Goal: Find specific page/section: Find specific page/section

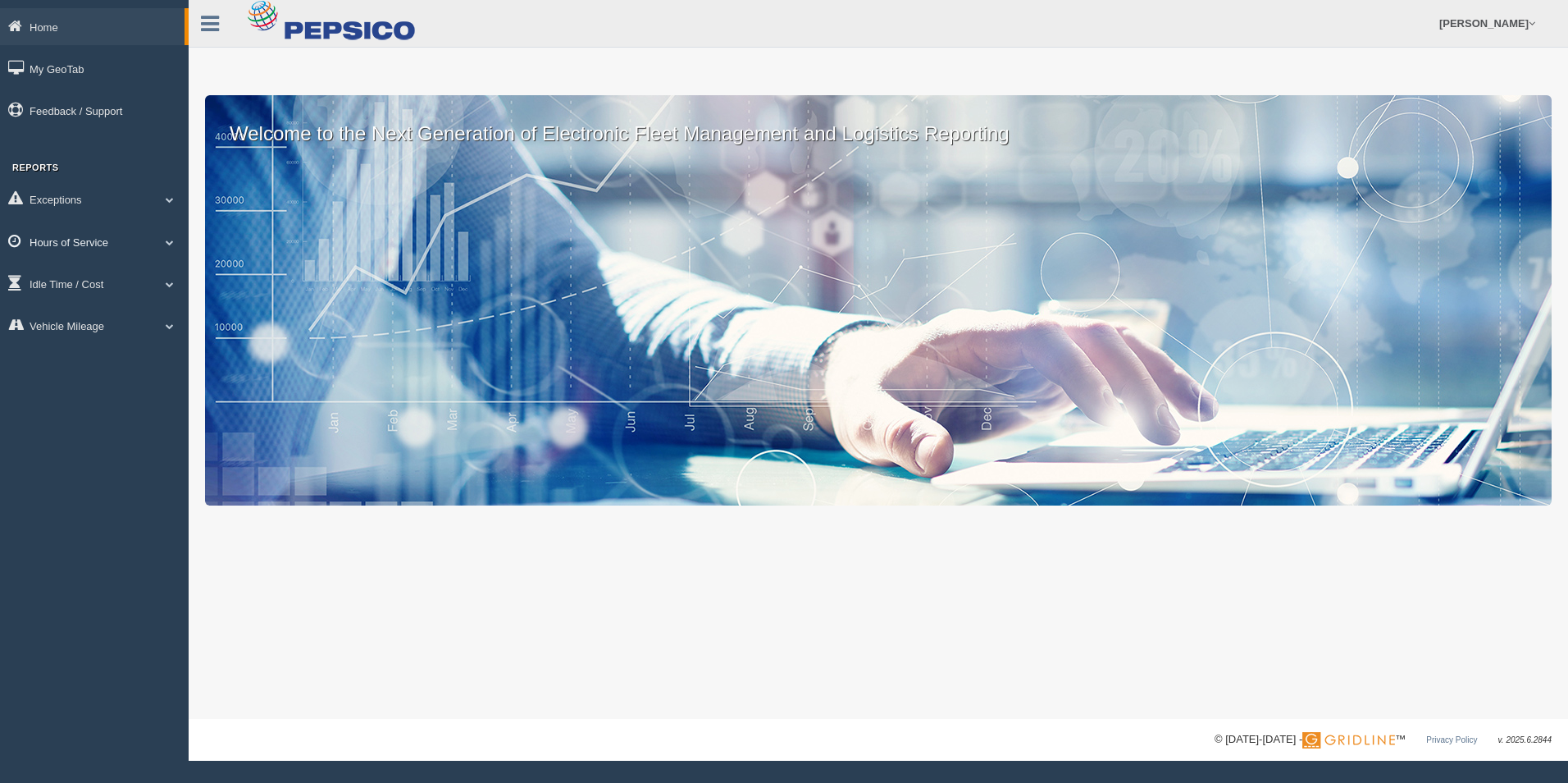
click at [162, 240] on span at bounding box center [169, 242] width 21 height 8
click at [163, 277] on link "HOS Explanation Reports" at bounding box center [107, 279] width 155 height 29
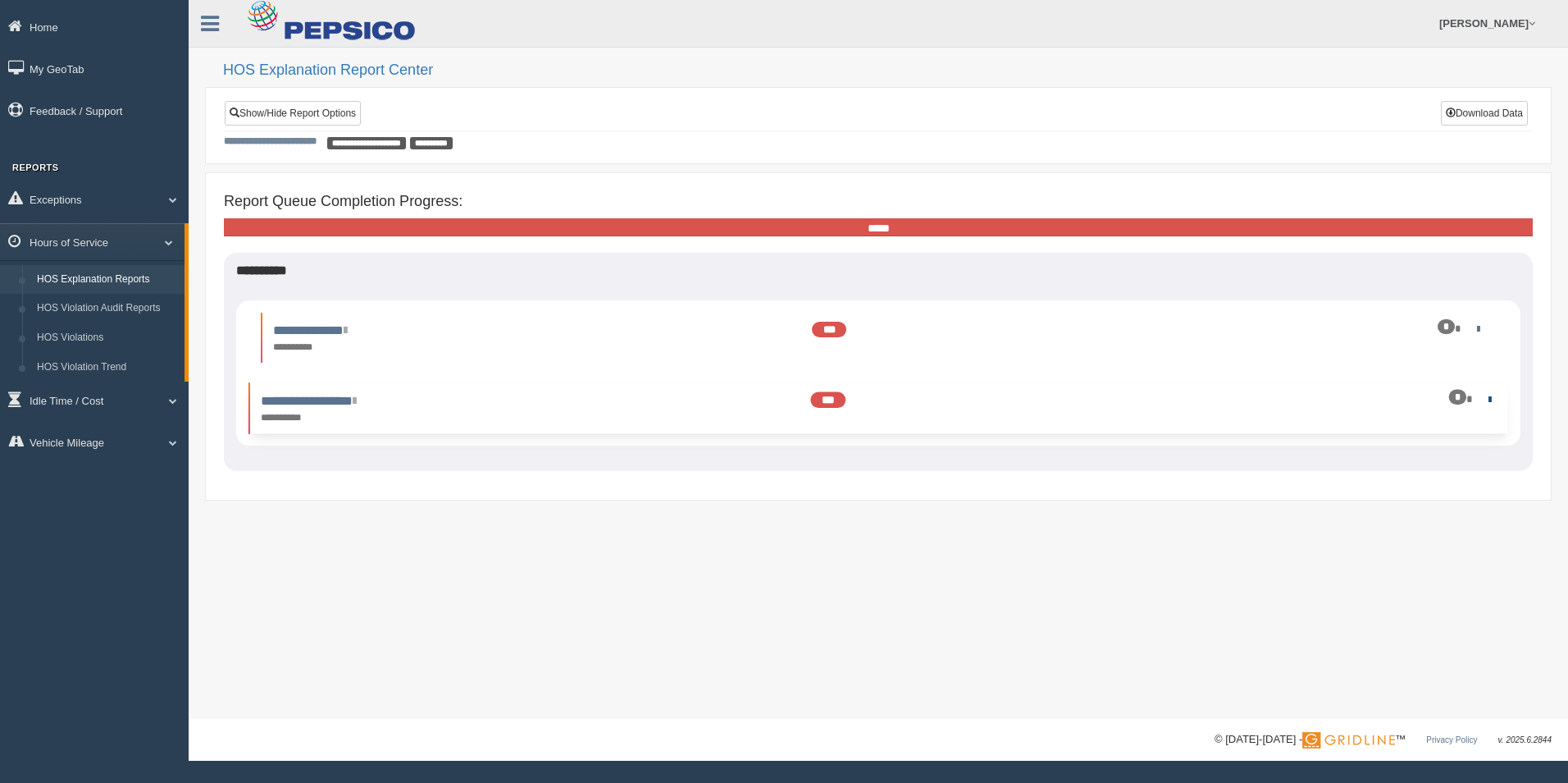
click at [1485, 399] on link at bounding box center [1487, 400] width 11 height 11
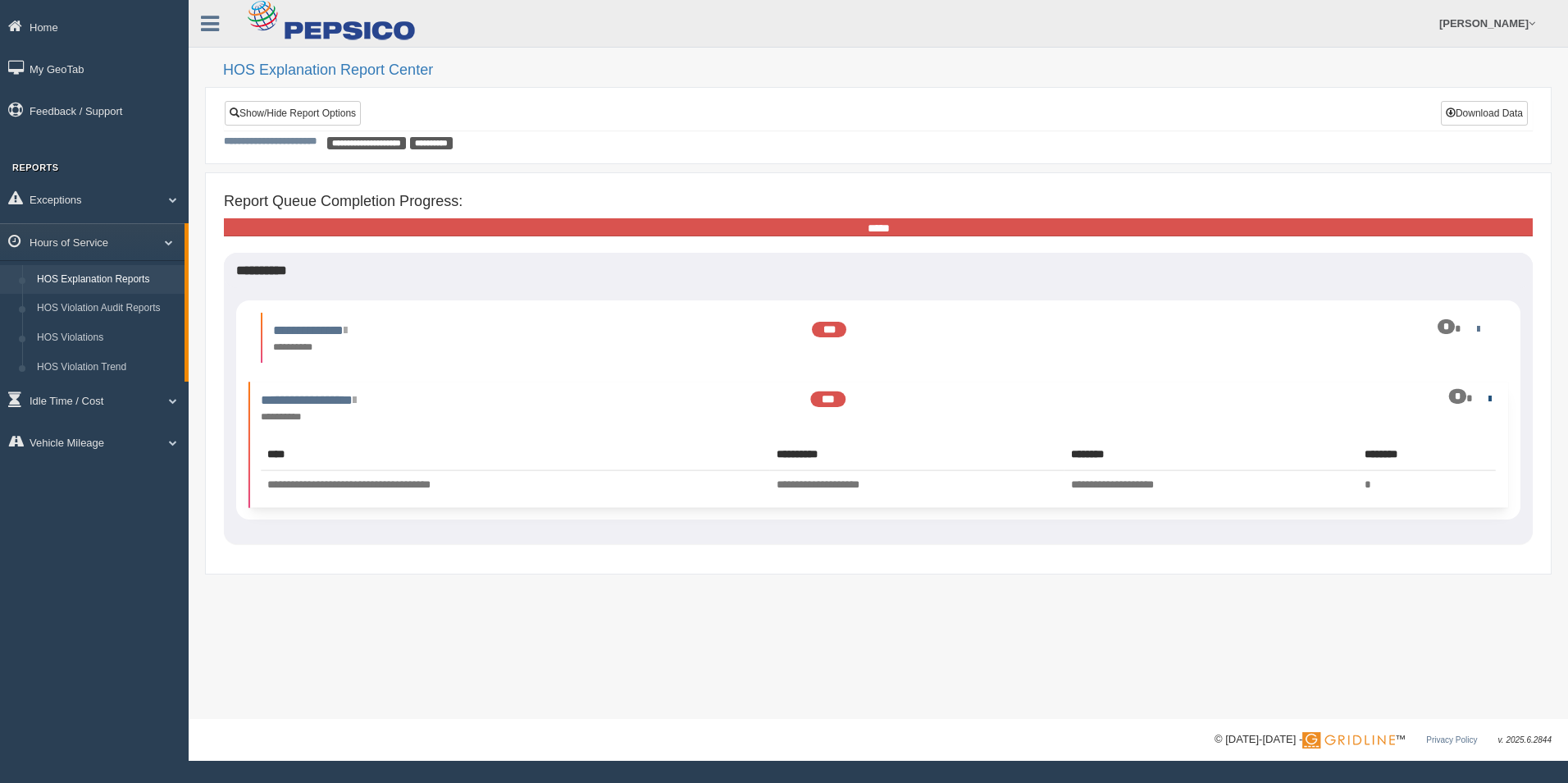
click at [1485, 399] on link at bounding box center [1487, 399] width 11 height 11
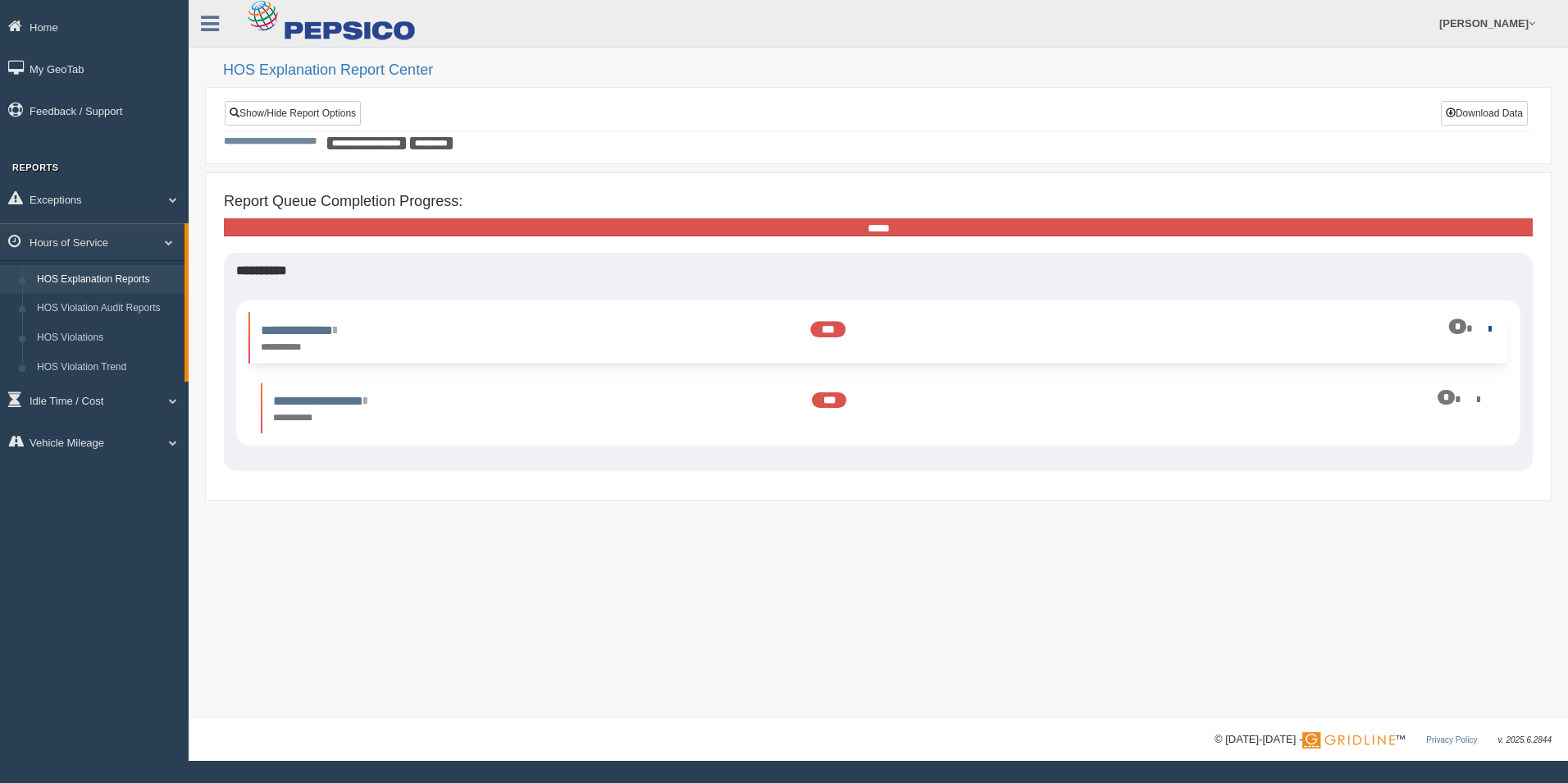
click at [1487, 329] on link at bounding box center [1487, 329] width 11 height 11
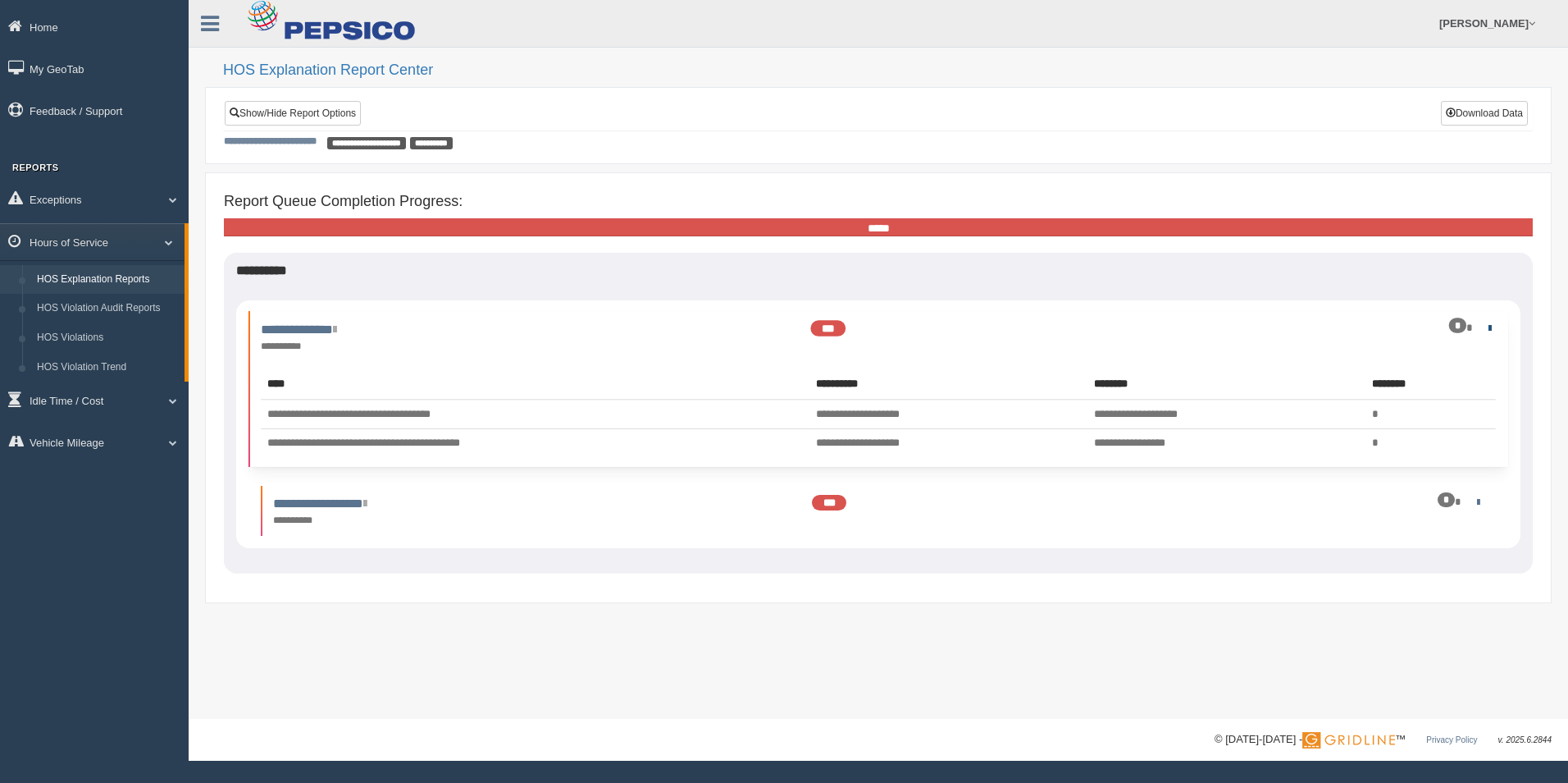
click at [1487, 329] on link at bounding box center [1487, 328] width 11 height 11
